Goal: Task Accomplishment & Management: Use online tool/utility

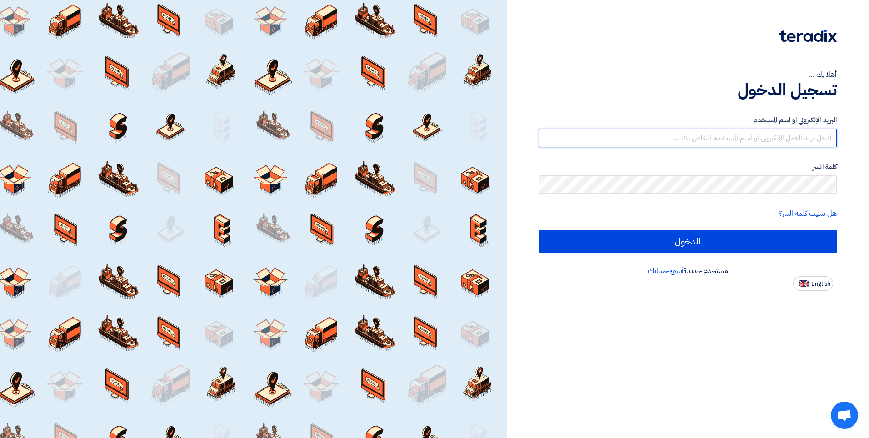
click at [706, 136] on input "text" at bounding box center [688, 138] width 298 height 18
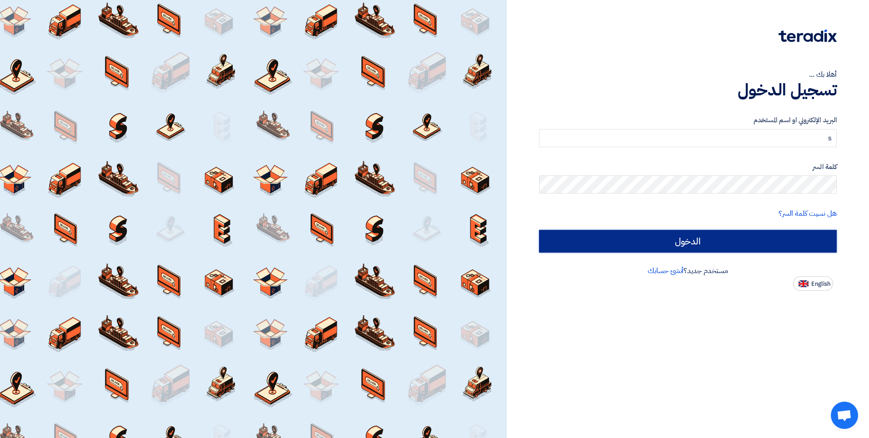
click at [661, 240] on input "الدخول" at bounding box center [688, 241] width 298 height 23
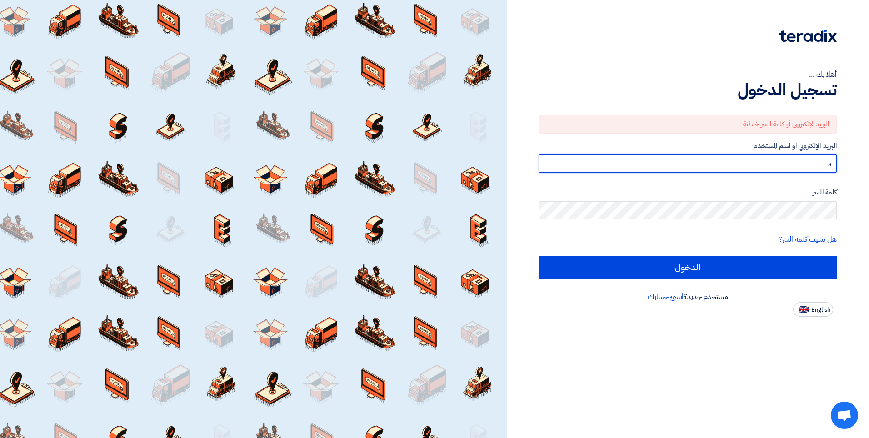
click at [832, 161] on input "s" at bounding box center [688, 164] width 298 height 18
type input "[EMAIL_ADDRESS][DOMAIN_NAME]"
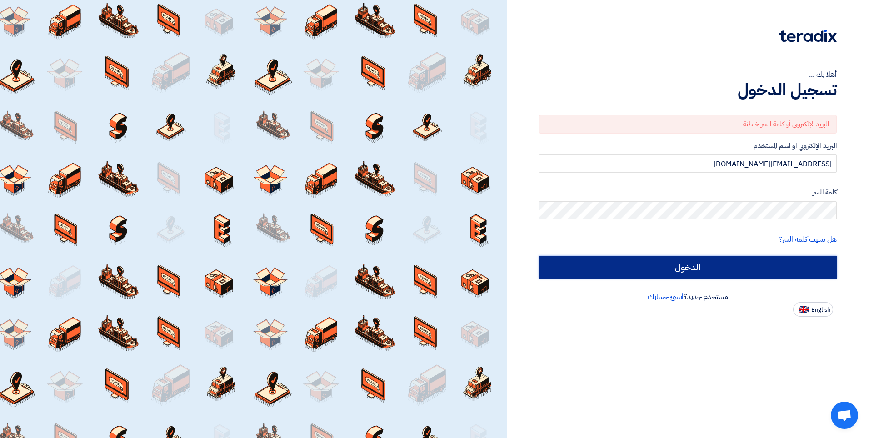
click at [703, 271] on input "الدخول" at bounding box center [688, 267] width 298 height 23
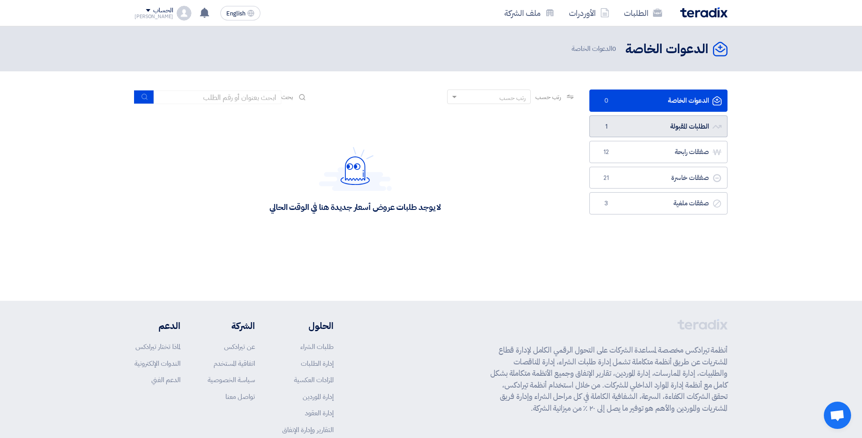
click at [635, 126] on link "الطلبات المقبولة الطلبات المقبولة 1" at bounding box center [658, 126] width 138 height 22
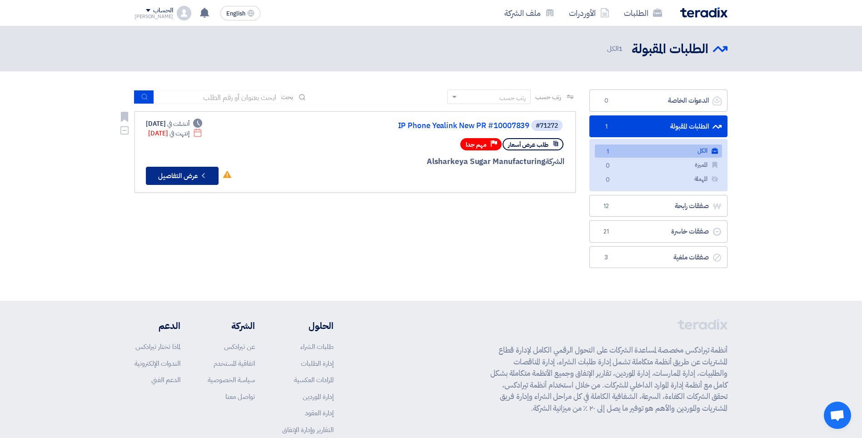
click at [172, 174] on button "Check details عرض التفاصيل" at bounding box center [182, 176] width 73 height 18
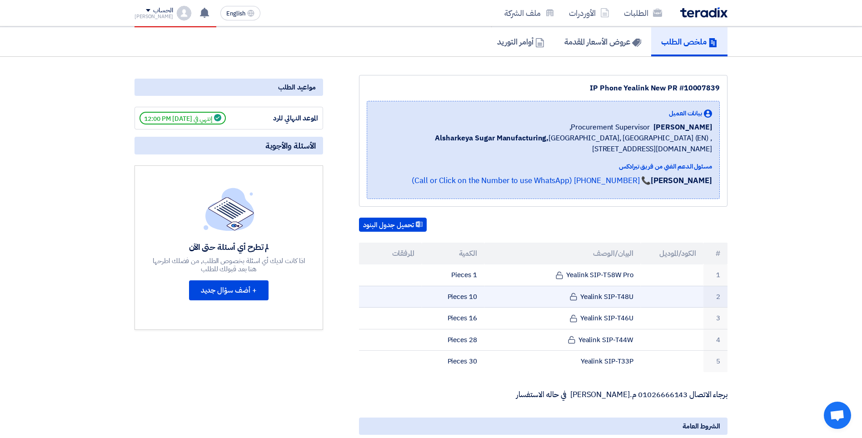
scroll to position [190, 0]
